Goal: Task Accomplishment & Management: Manage account settings

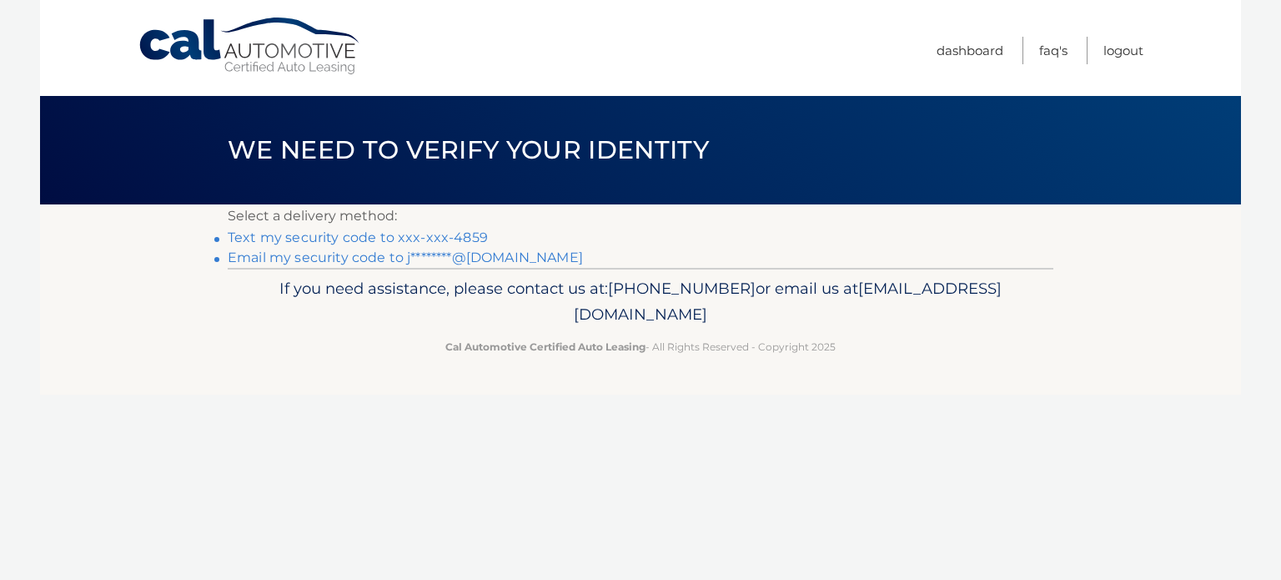
click at [298, 236] on link "Text my security code to xxx-xxx-4859" at bounding box center [358, 237] width 260 height 16
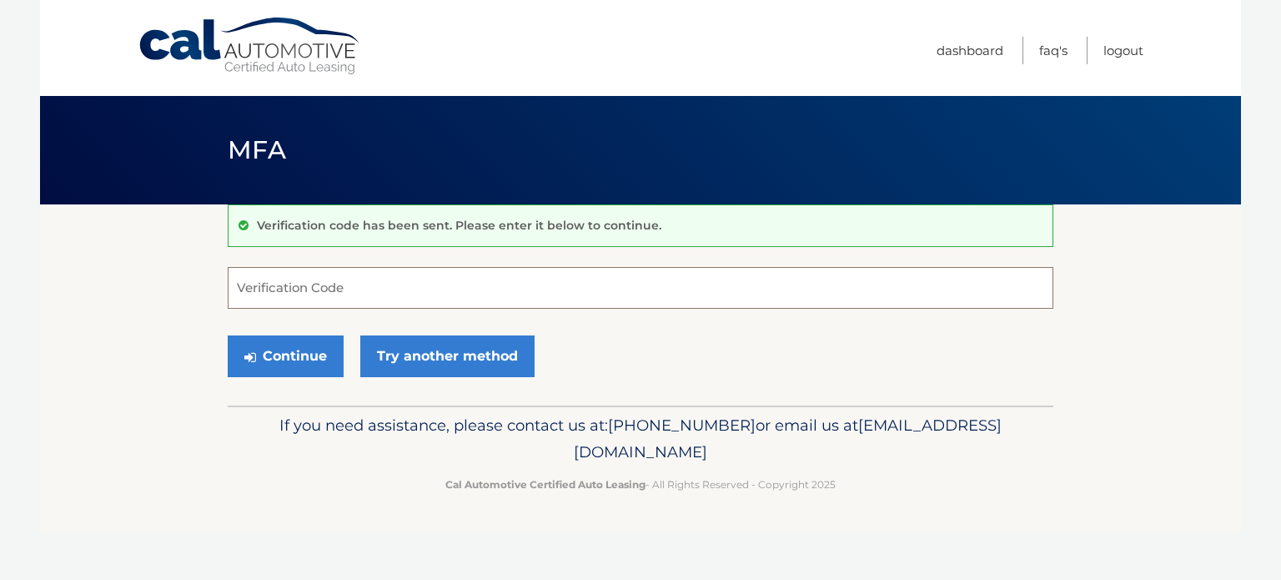
click at [321, 290] on input "Verification Code" at bounding box center [640, 288] width 825 height 42
type input "200343"
click at [228, 335] on button "Continue" at bounding box center [286, 356] width 116 height 42
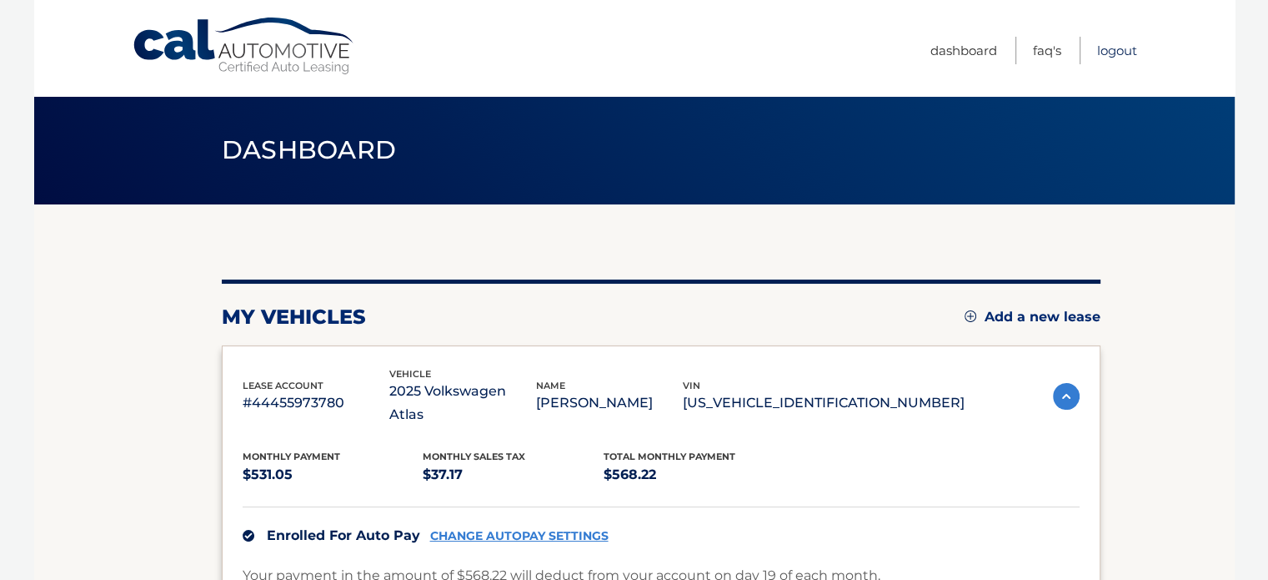
click at [1104, 48] on link "Logout" at bounding box center [1117, 51] width 40 height 28
